Goal: Transaction & Acquisition: Book appointment/travel/reservation

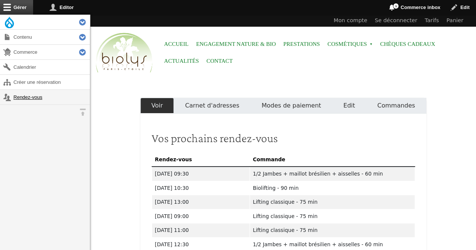
click at [37, 97] on link "Rendez-vous" at bounding box center [45, 97] width 90 height 15
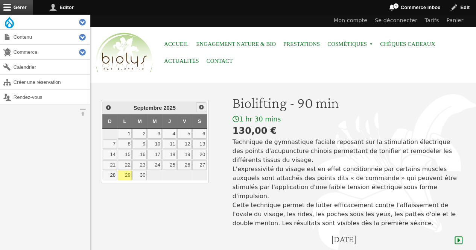
click at [199, 107] on span "Suivant" at bounding box center [201, 107] width 6 height 6
click at [172, 132] on link "2" at bounding box center [169, 134] width 14 height 10
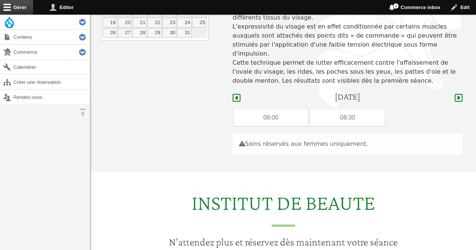
scroll to position [51, 0]
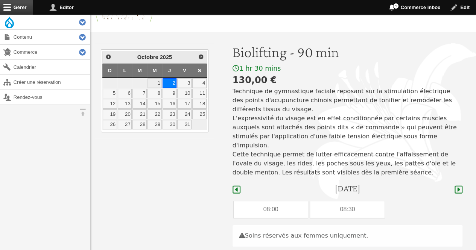
click at [156, 82] on link "1" at bounding box center [154, 83] width 14 height 10
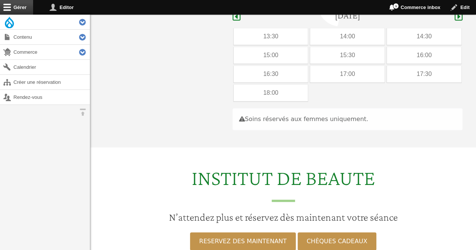
scroll to position [225, 0]
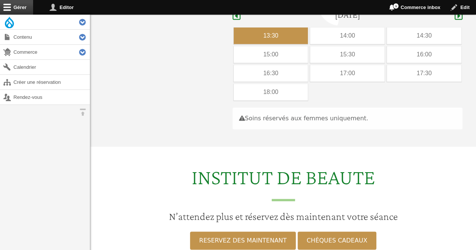
click at [271, 27] on div "13:30" at bounding box center [271, 35] width 74 height 17
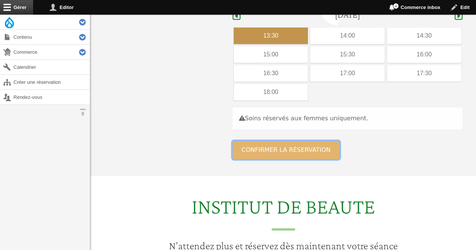
click at [270, 143] on button "Confirmer la réservation" at bounding box center [285, 150] width 107 height 18
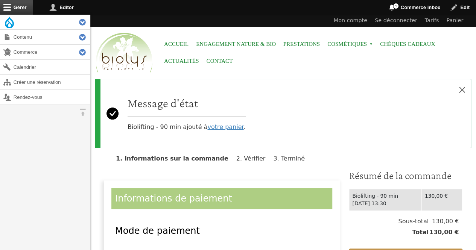
scroll to position [159, 0]
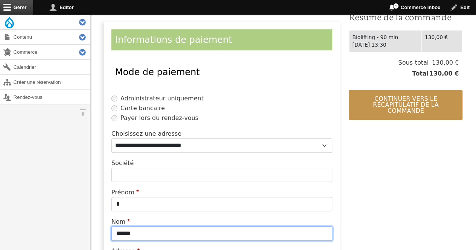
click at [168, 229] on input "******" at bounding box center [221, 233] width 221 height 14
type input "*"
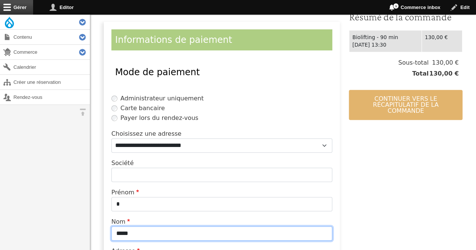
type input "*****"
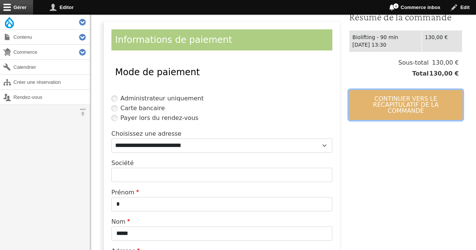
click at [384, 96] on button "Continuer vers le récapitulatif de la commande" at bounding box center [406, 105] width 114 height 30
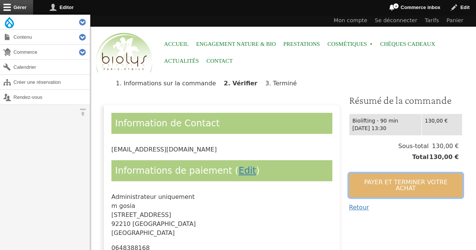
click at [375, 180] on button "Payer et terminer votre achat" at bounding box center [406, 185] width 114 height 24
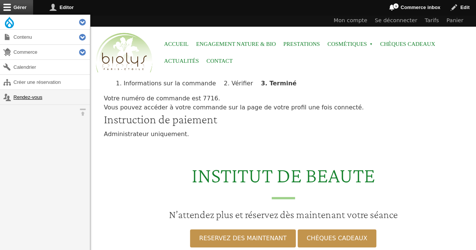
click at [17, 100] on link "Rendez-vous" at bounding box center [45, 97] width 90 height 15
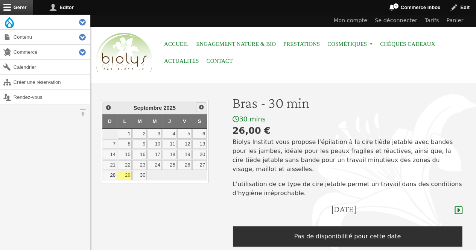
click at [203, 106] on span "Suivant" at bounding box center [201, 107] width 6 height 6
click at [158, 131] on link "1" at bounding box center [154, 134] width 14 height 10
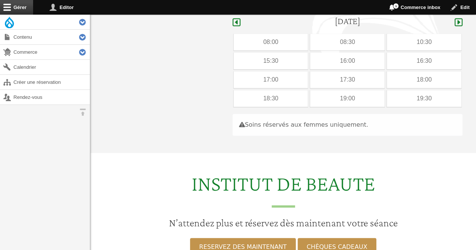
scroll to position [194, 0]
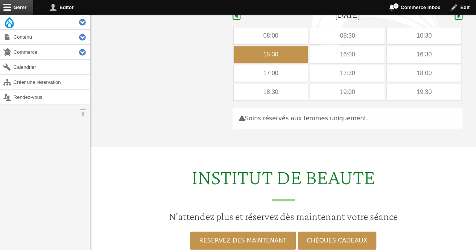
click at [272, 46] on div "15:30" at bounding box center [271, 54] width 74 height 17
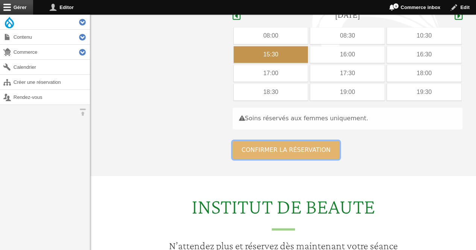
click at [275, 141] on button "Confirmer la réservation" at bounding box center [285, 150] width 107 height 18
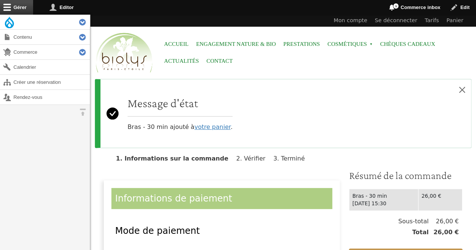
scroll to position [28, 0]
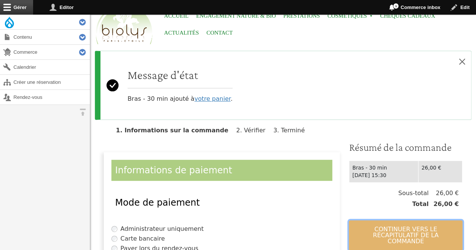
click at [413, 229] on button "Continuer vers le récapitulatif de la commande" at bounding box center [406, 235] width 114 height 30
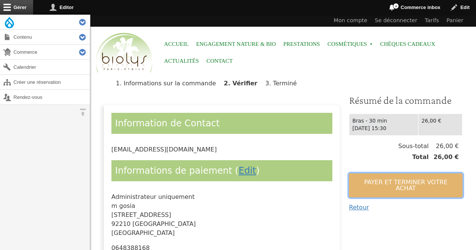
click at [405, 177] on button "Payer et terminer votre achat" at bounding box center [406, 185] width 114 height 24
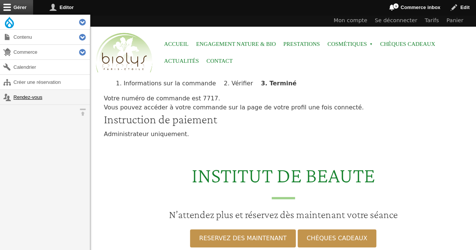
click at [22, 99] on link "Rendez-vous" at bounding box center [45, 97] width 90 height 15
